Goal: Transaction & Acquisition: Purchase product/service

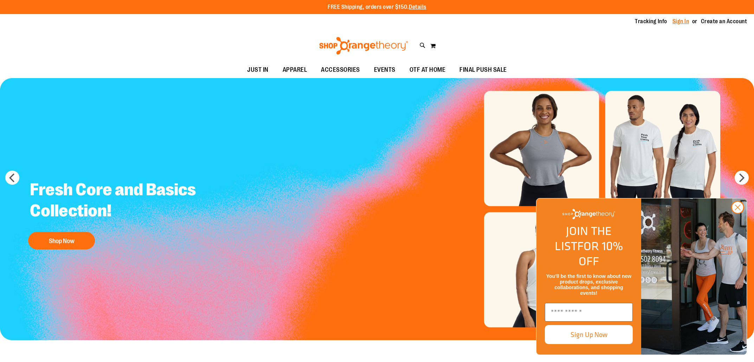
click at [683, 20] on link "Sign In" at bounding box center [681, 22] width 17 height 8
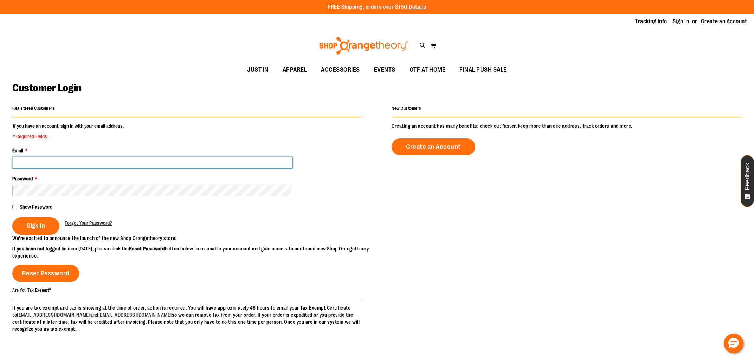
click at [193, 166] on input "Email *" at bounding box center [152, 162] width 280 height 11
type input "**********"
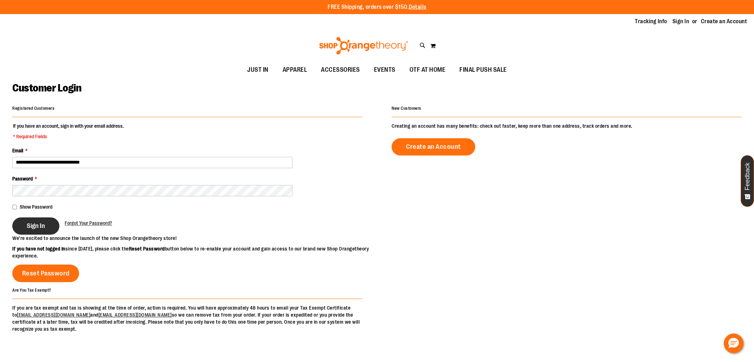
click at [40, 226] on span "Sign In" at bounding box center [36, 226] width 18 height 8
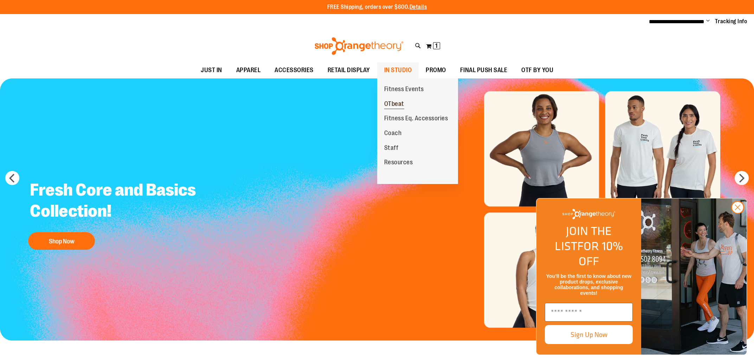
click at [393, 102] on span "OTbeat" at bounding box center [394, 104] width 20 height 9
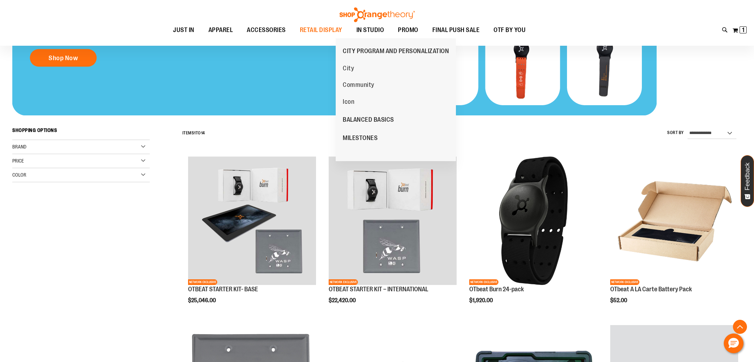
scroll to position [164, 0]
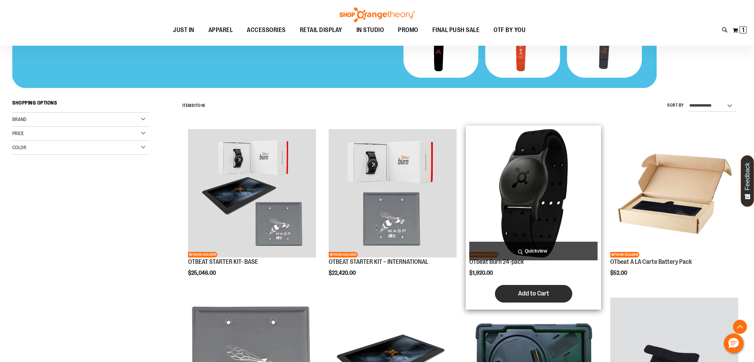
click at [531, 289] on button "Add to Cart" at bounding box center [533, 294] width 77 height 18
click at [543, 290] on button "Add to Cart" at bounding box center [533, 294] width 77 height 18
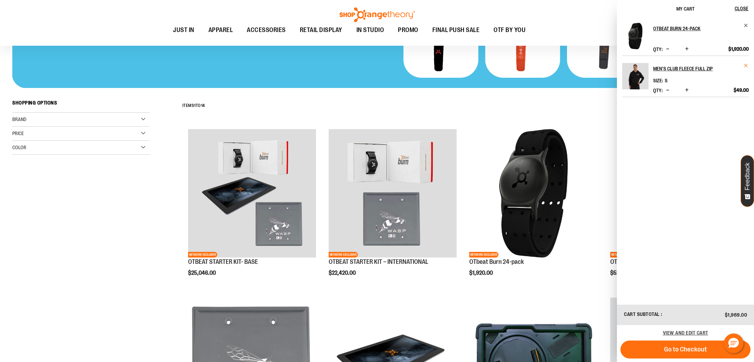
click at [746, 65] on span "Remove item" at bounding box center [746, 65] width 5 height 5
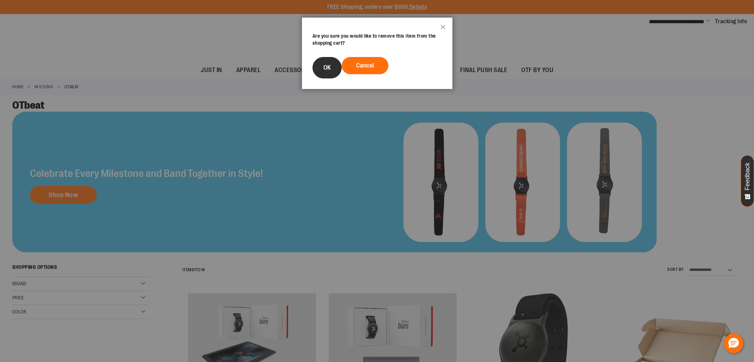
click at [330, 68] on span "OK" at bounding box center [327, 67] width 7 height 7
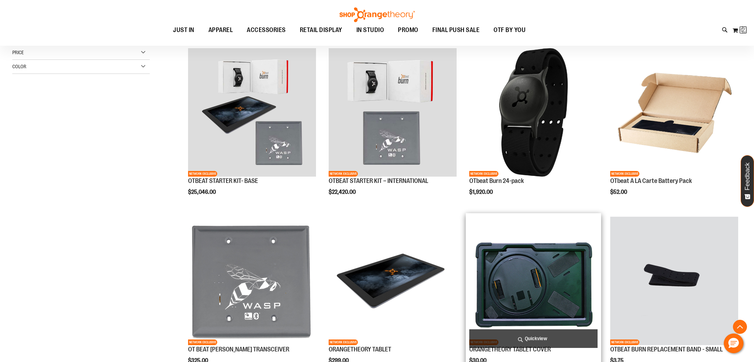
scroll to position [231, 0]
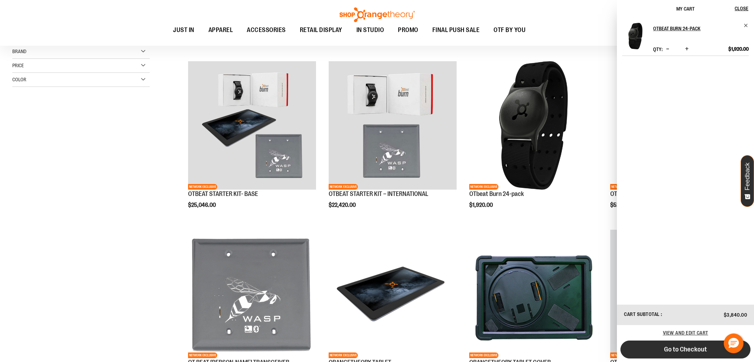
click at [679, 349] on span "Go to Checkout" at bounding box center [685, 349] width 43 height 8
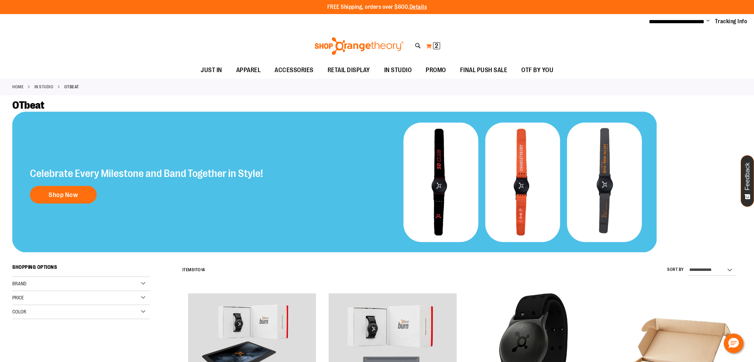
click at [430, 48] on button "My Cart 2 2 items" at bounding box center [433, 45] width 15 height 11
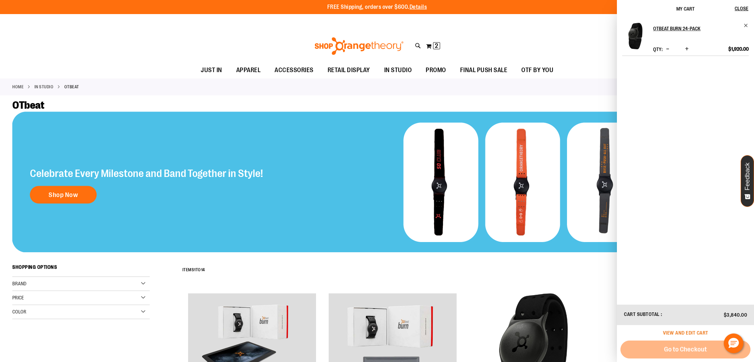
click at [685, 332] on span "View and edit cart" at bounding box center [685, 333] width 45 height 6
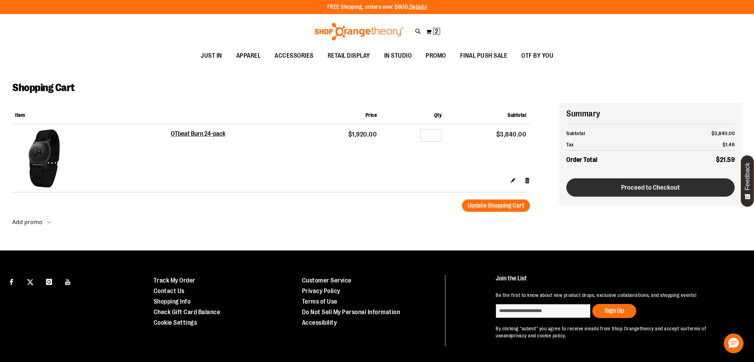
scroll to position [1, 0]
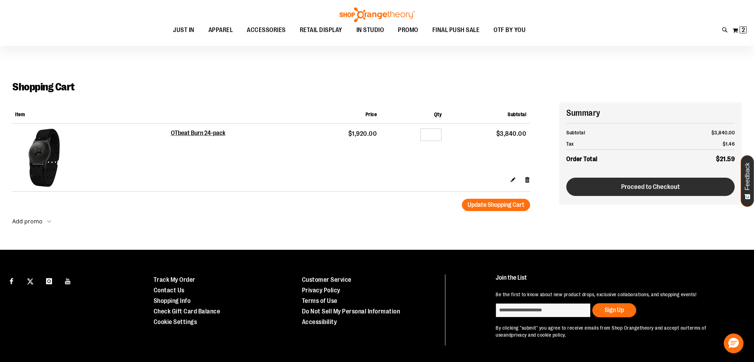
click at [638, 191] on button "Proceed to Checkout" at bounding box center [651, 187] width 168 height 18
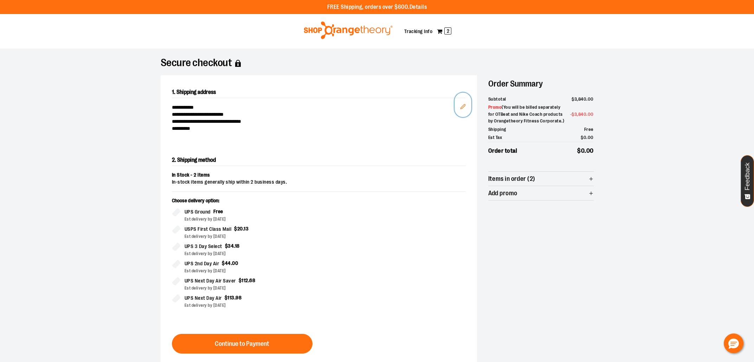
click at [461, 105] on icon "Edit" at bounding box center [463, 107] width 6 height 6
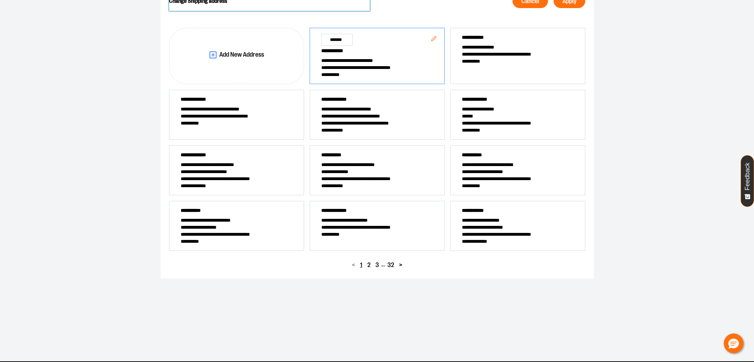
scroll to position [93, 0]
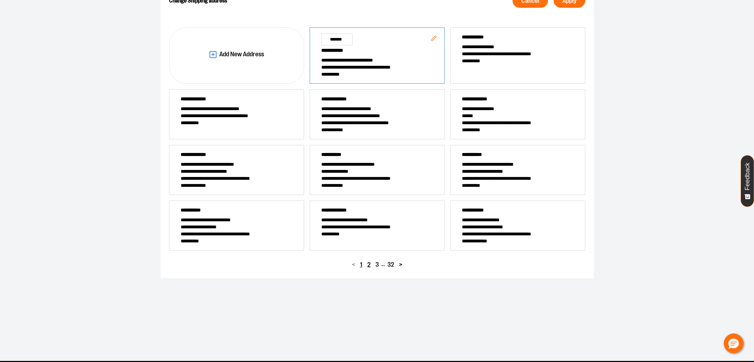
click at [369, 264] on span "2" at bounding box center [368, 264] width 3 height 7
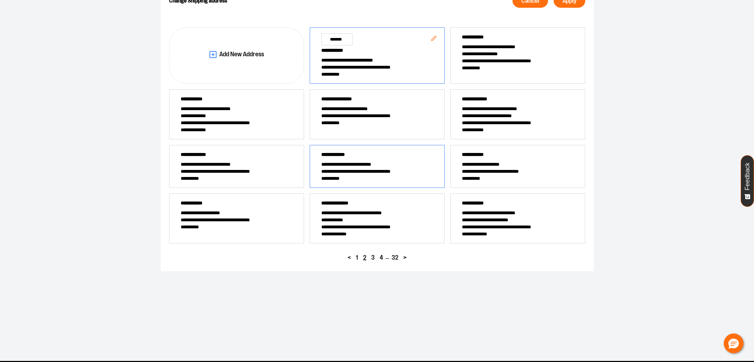
click at [365, 172] on span "**********" at bounding box center [377, 171] width 112 height 7
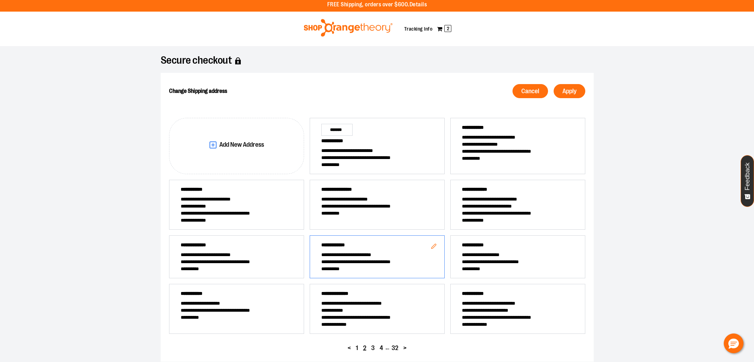
scroll to position [0, 0]
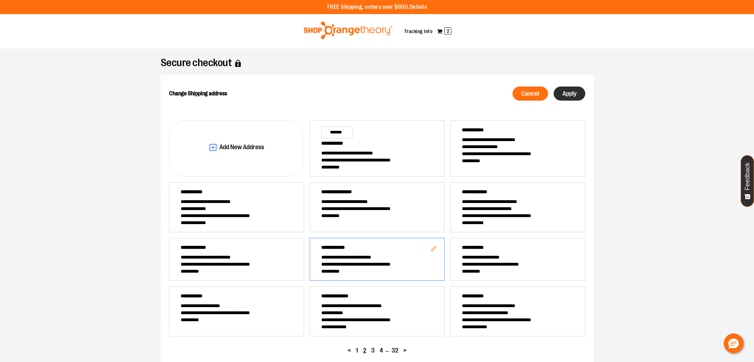
click at [577, 94] on button "Apply" at bounding box center [570, 94] width 32 height 14
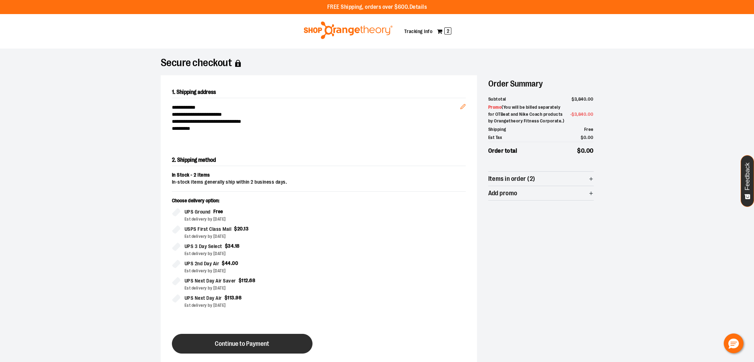
click at [275, 345] on button "Continue to Payment" at bounding box center [242, 344] width 141 height 20
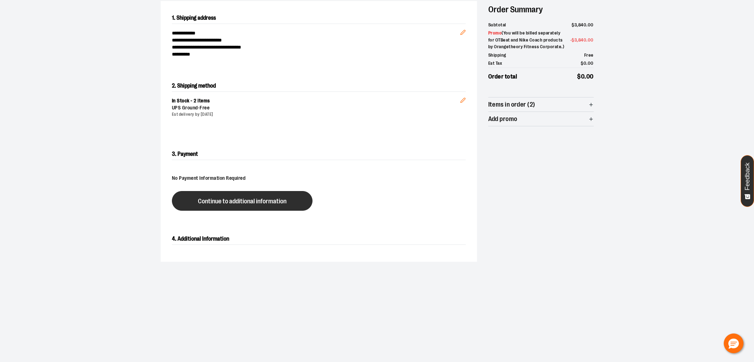
scroll to position [76, 0]
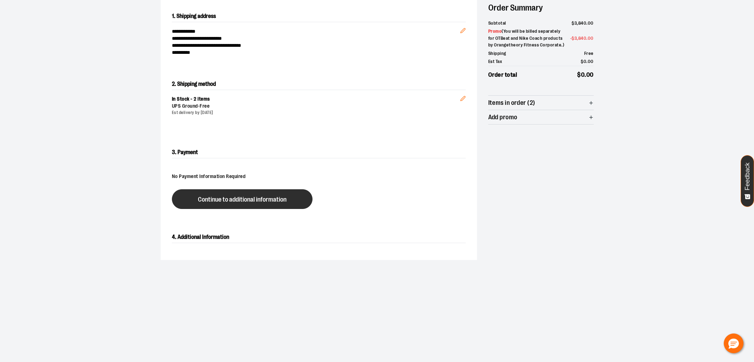
click at [266, 196] on span "Continue to additional information" at bounding box center [242, 199] width 89 height 7
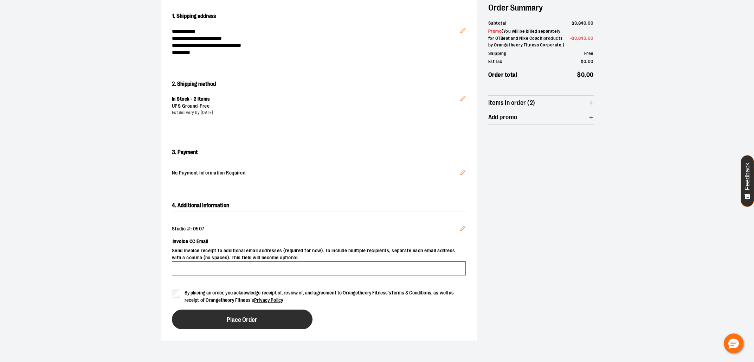
click at [213, 318] on button "Place Order" at bounding box center [242, 319] width 141 height 20
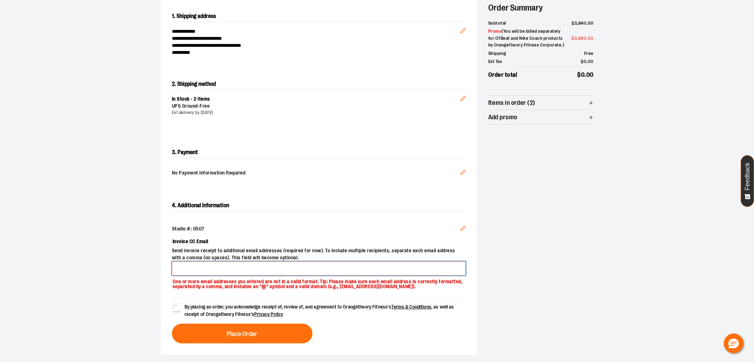
click at [221, 268] on input "Invoice CC Email" at bounding box center [319, 268] width 294 height 14
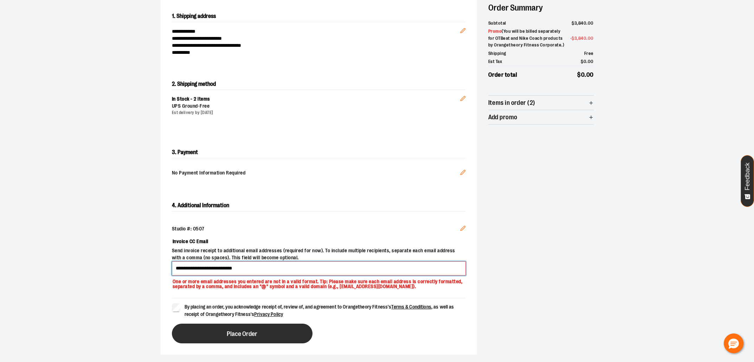
type input "**********"
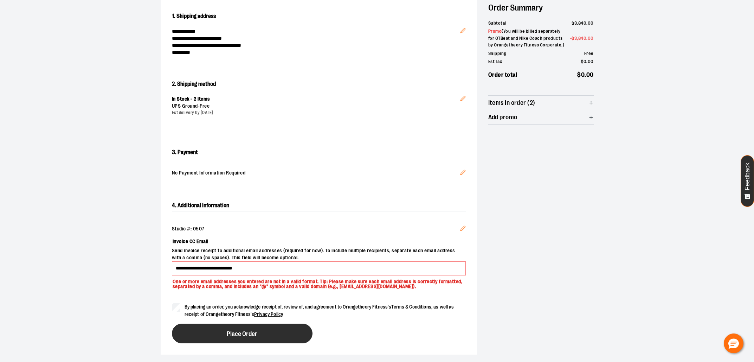
click at [269, 335] on button "Place Order" at bounding box center [242, 334] width 141 height 20
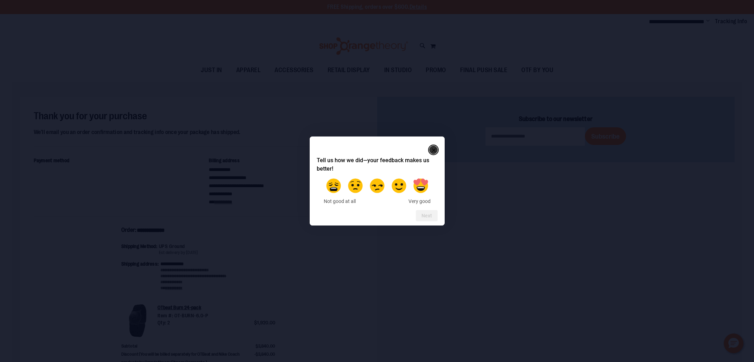
click at [436, 150] on rect "Close" at bounding box center [434, 150] width 8 height 8
